Goal: Navigation & Orientation: Find specific page/section

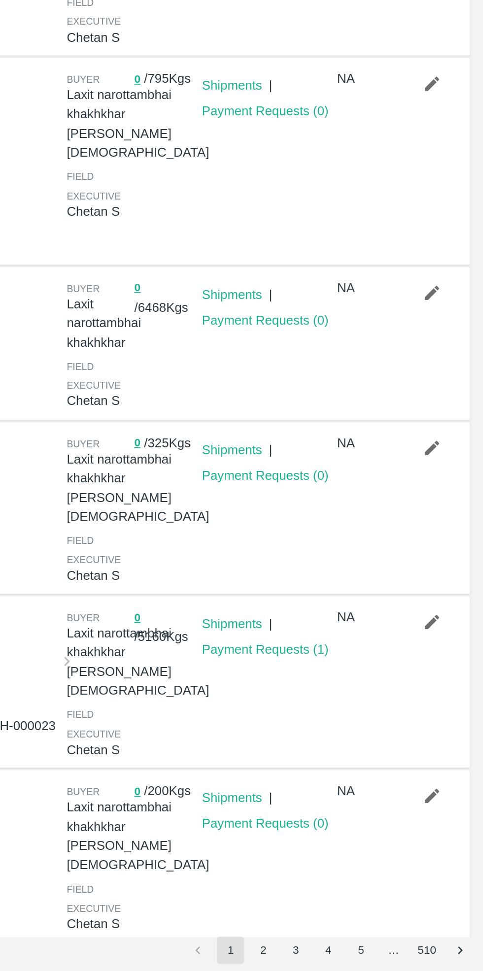
click at [357, 959] on button "2" at bounding box center [356, 959] width 16 height 16
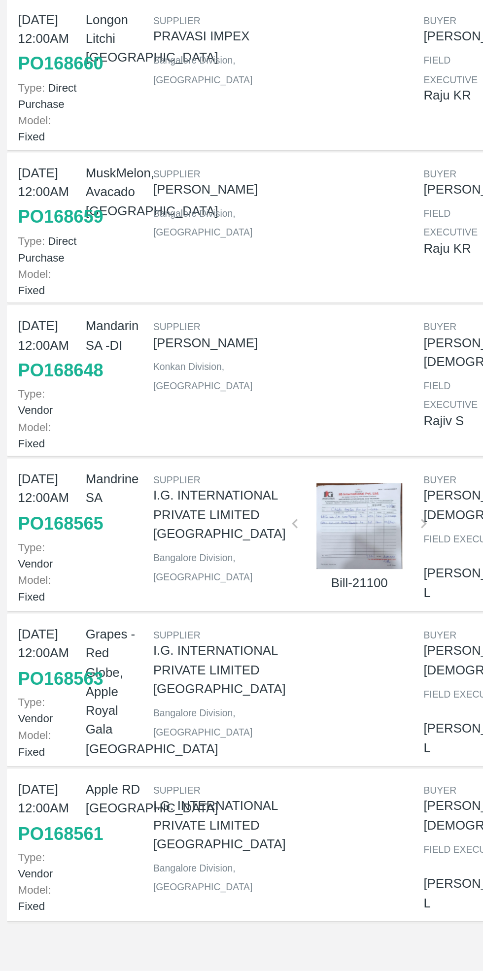
scroll to position [105, 0]
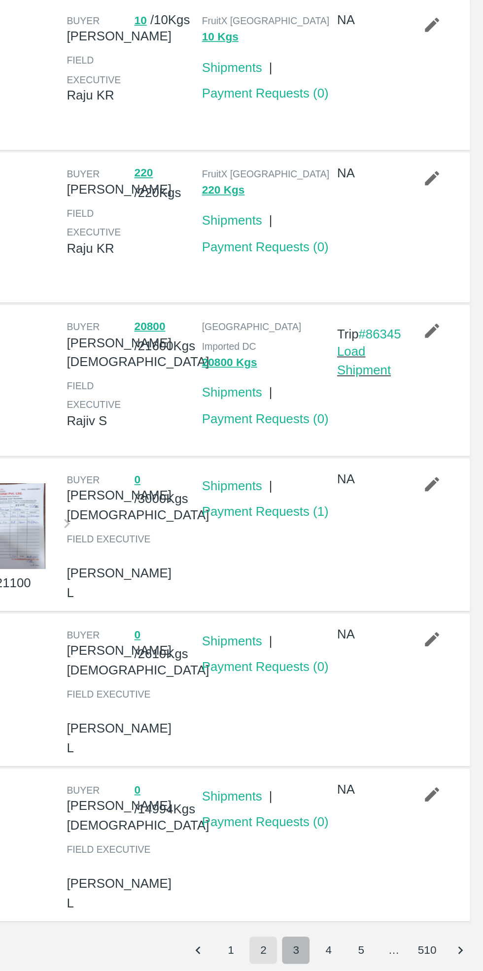
click at [375, 959] on button "3" at bounding box center [375, 959] width 16 height 16
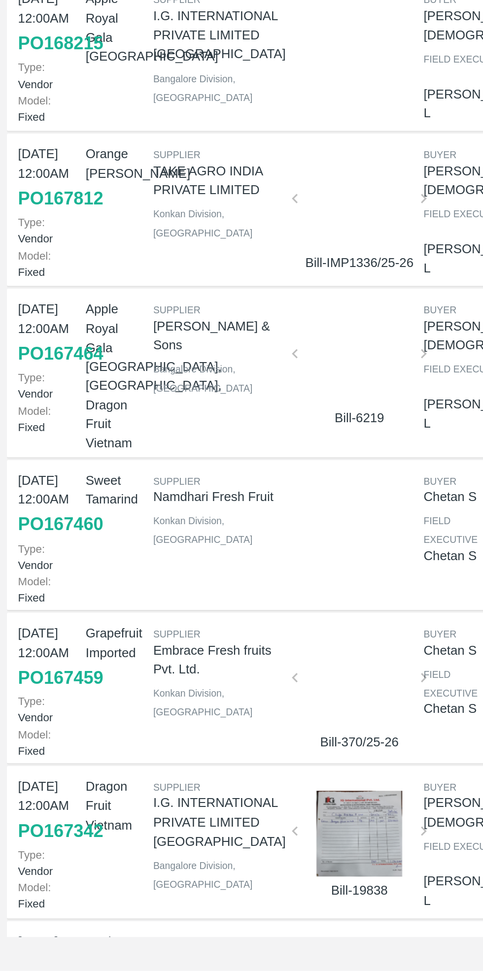
scroll to position [0, 0]
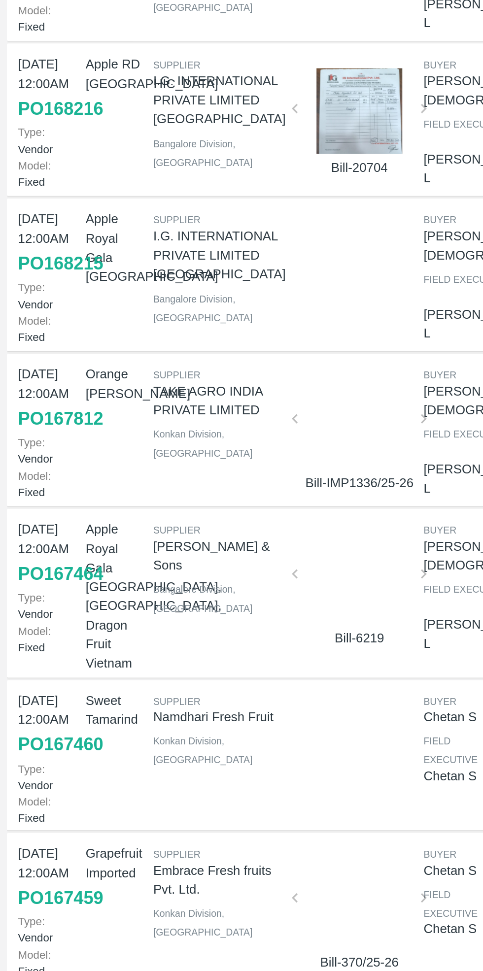
click at [208, 520] on div at bounding box center [206, 530] width 66 height 52
